Goal: Transaction & Acquisition: Purchase product/service

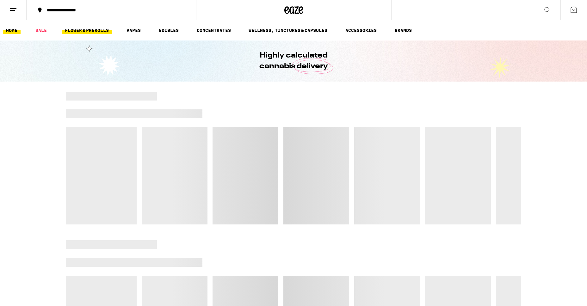
click at [99, 32] on link "FLOWER & PREROLLS" at bounding box center [87, 31] width 50 height 8
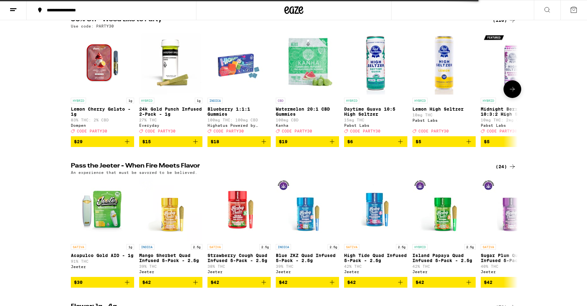
scroll to position [76, 0]
